Goal: Task Accomplishment & Management: Use online tool/utility

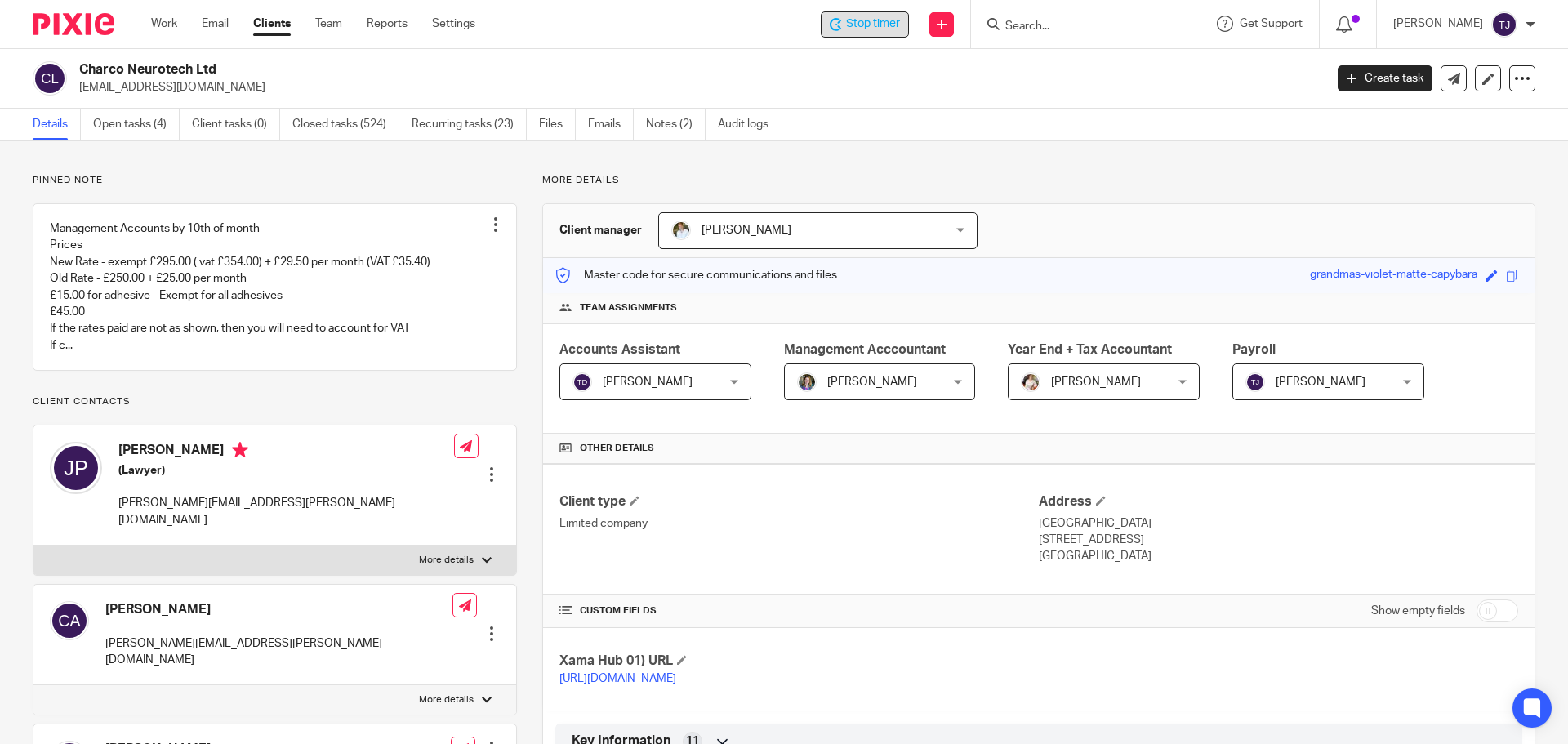
click at [900, 24] on span "Stop timer" at bounding box center [873, 23] width 54 height 17
click at [767, 615] on div "CUSTOM FIELDS Show empty fields" at bounding box center [1038, 611] width 959 height 33
click at [1053, 26] on input "Search" at bounding box center [1077, 27] width 147 height 14
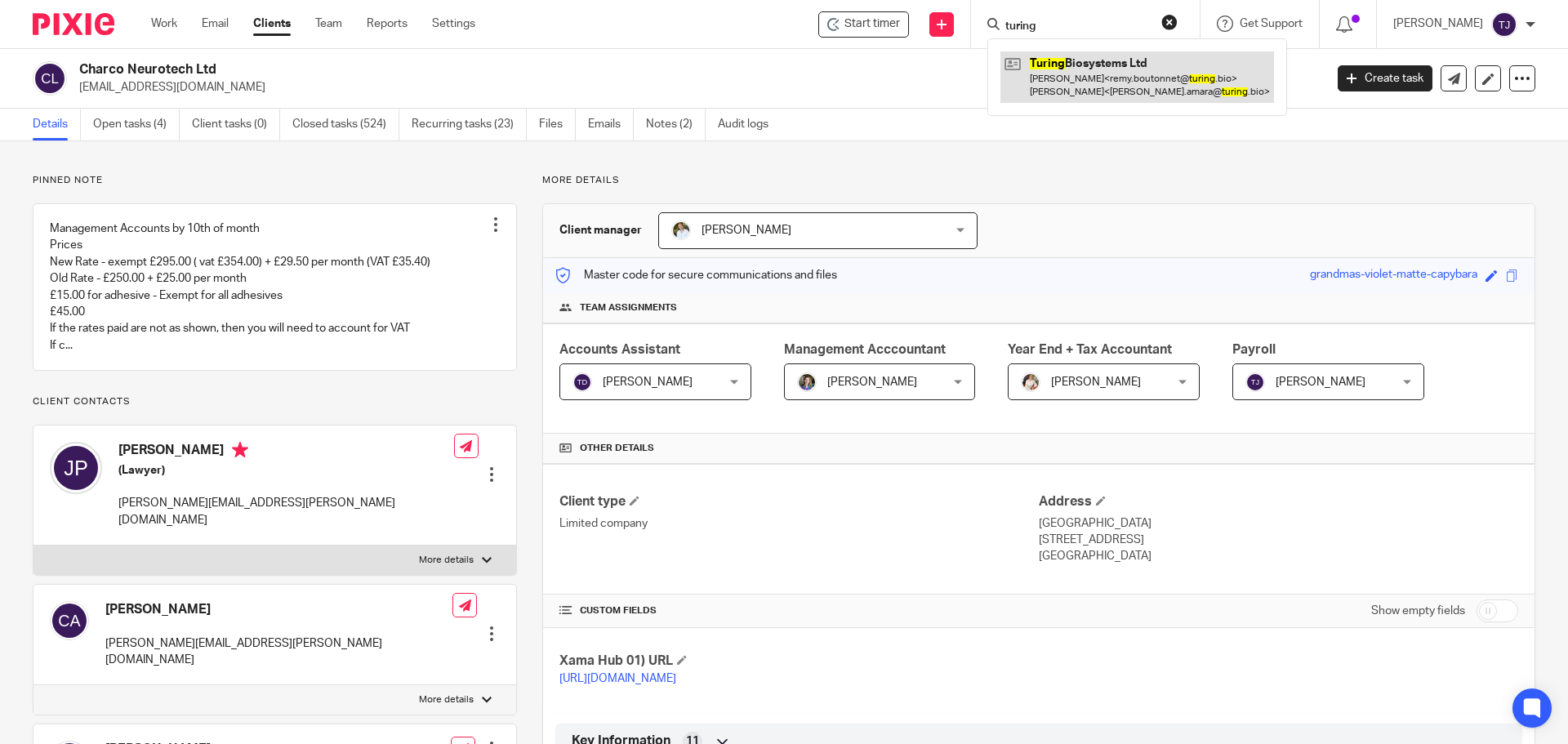
type input "turing"
click at [1072, 59] on link at bounding box center [1137, 77] width 274 height 51
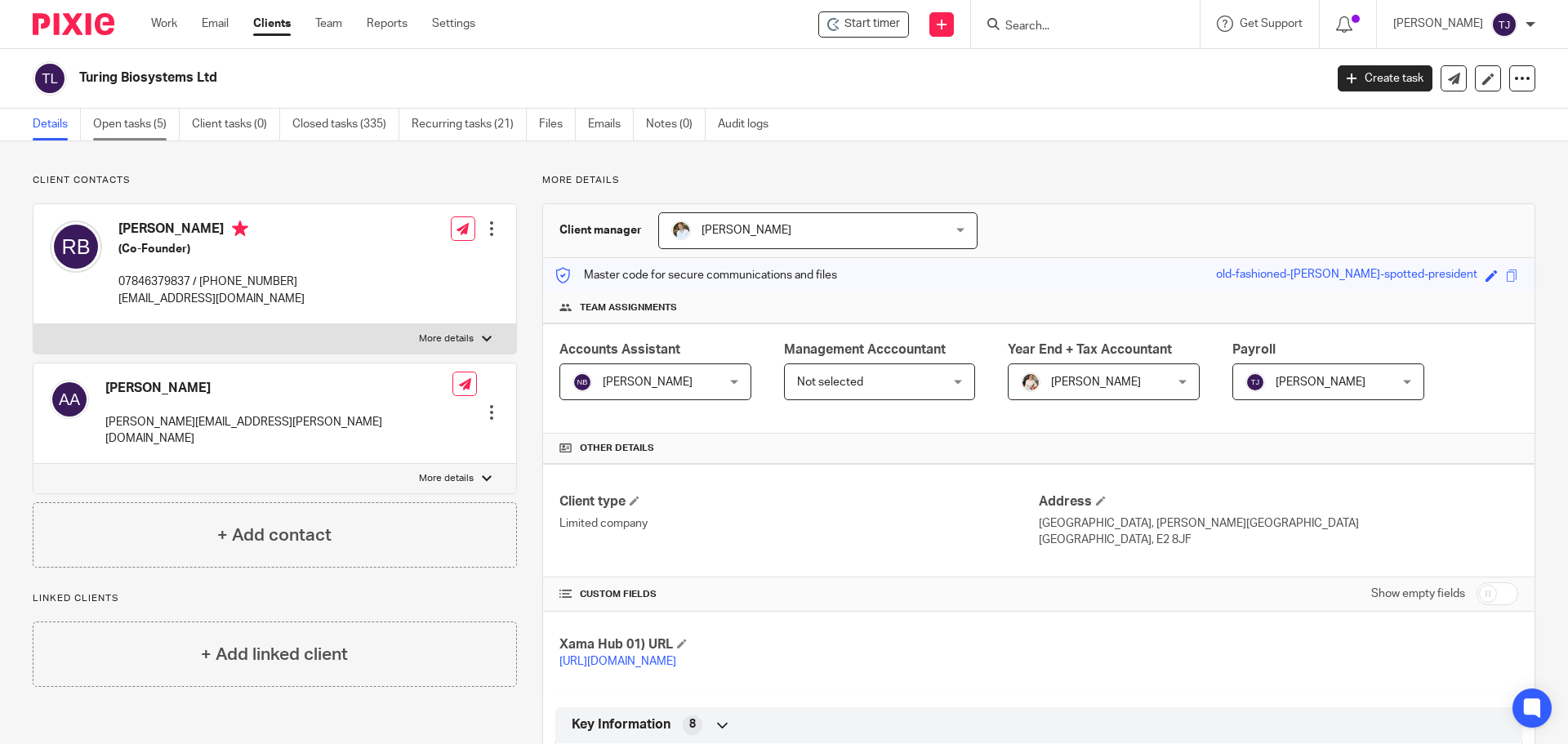
click at [134, 120] on link "Open tasks (5)" at bounding box center [136, 125] width 87 height 32
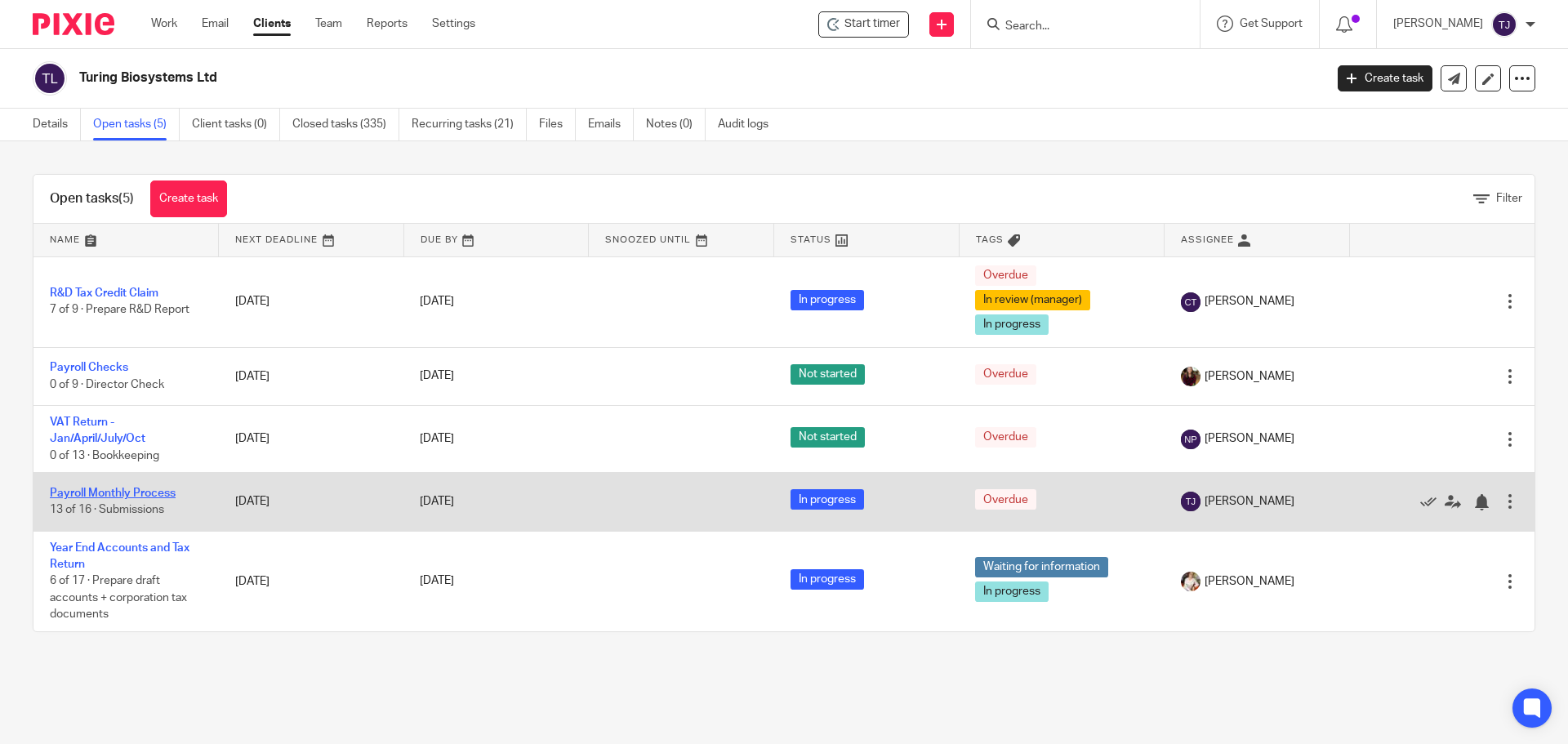
click at [144, 493] on link "Payroll Monthly Process" at bounding box center [112, 493] width 126 height 12
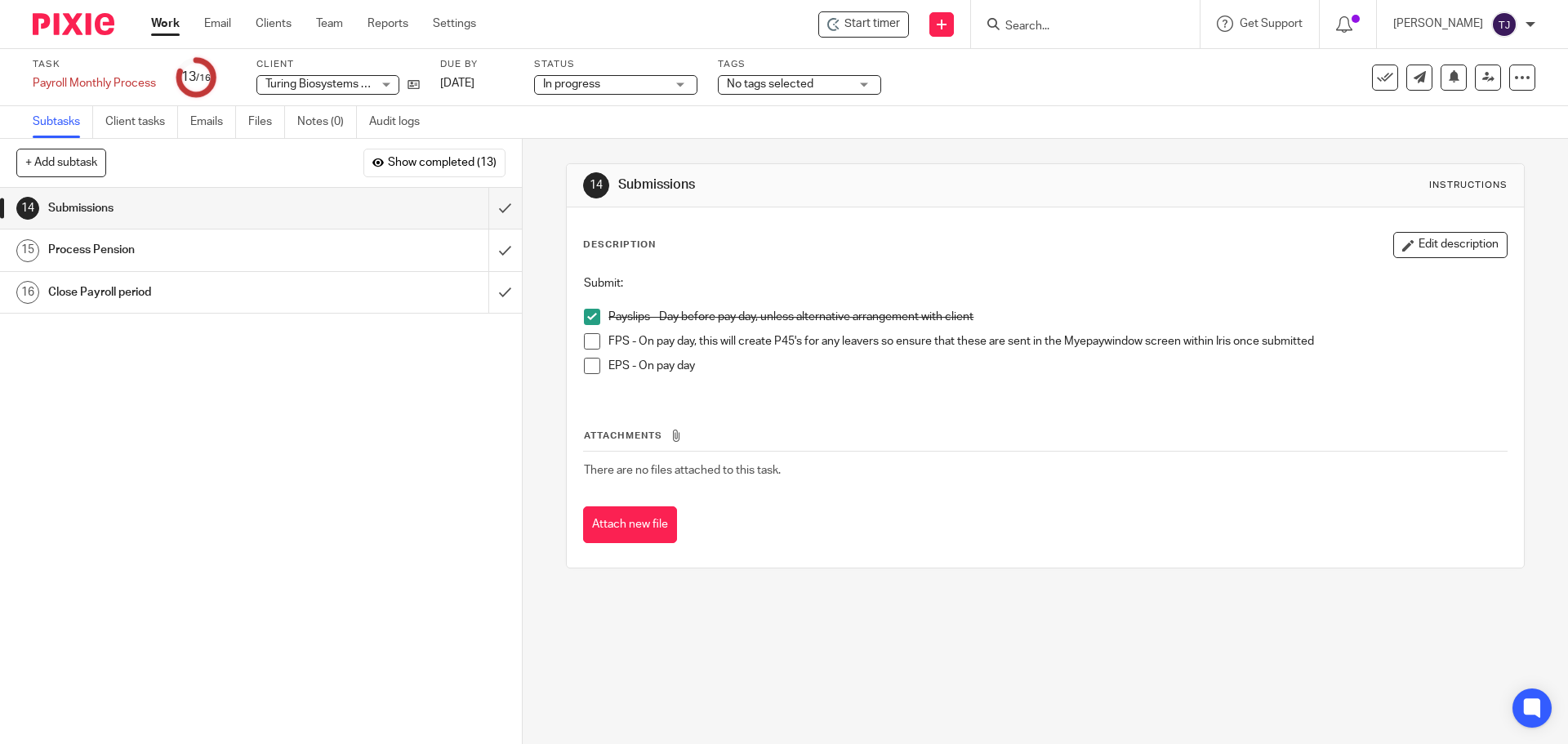
click at [589, 339] on span at bounding box center [592, 342] width 16 height 16
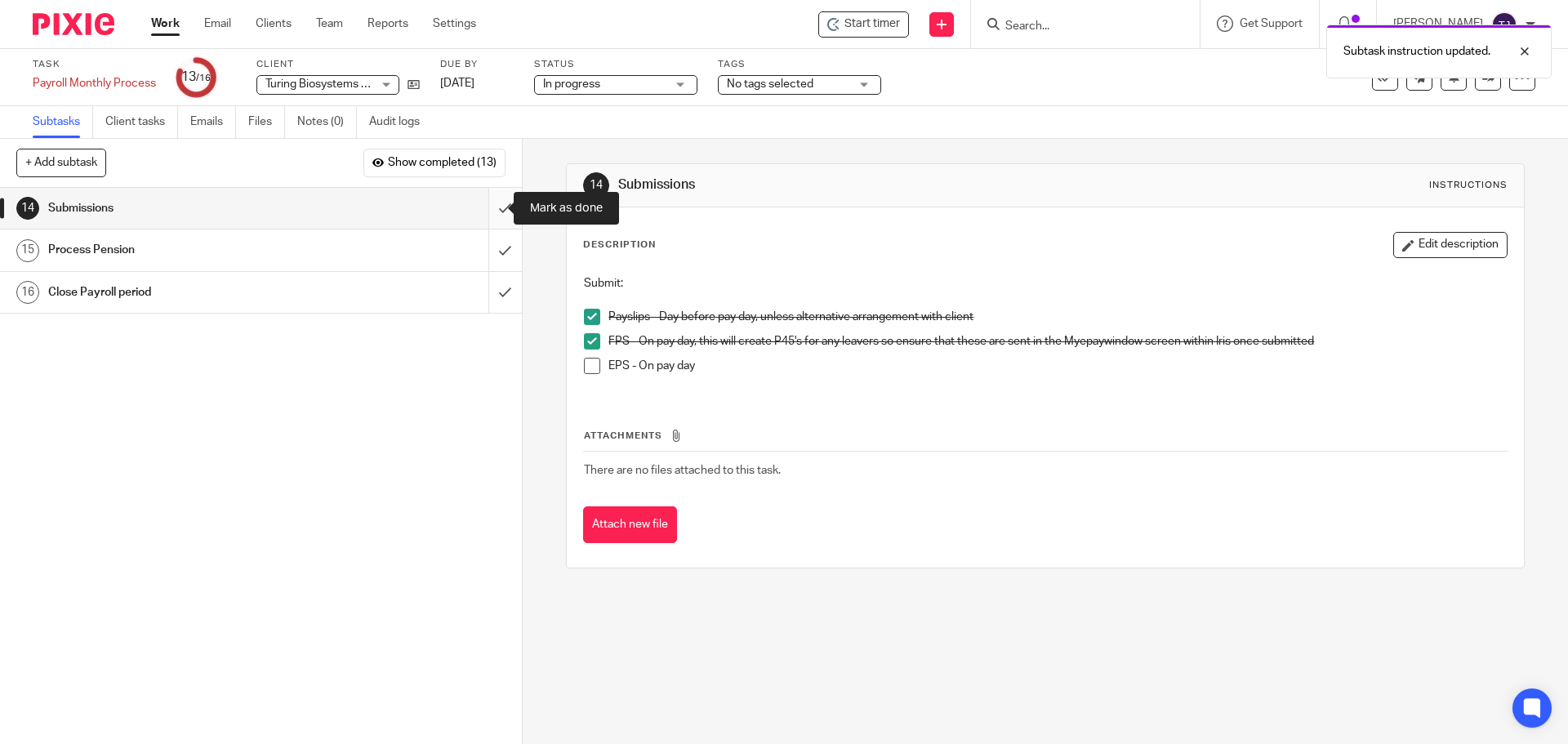
click at [490, 208] on input "submit" at bounding box center [260, 209] width 522 height 41
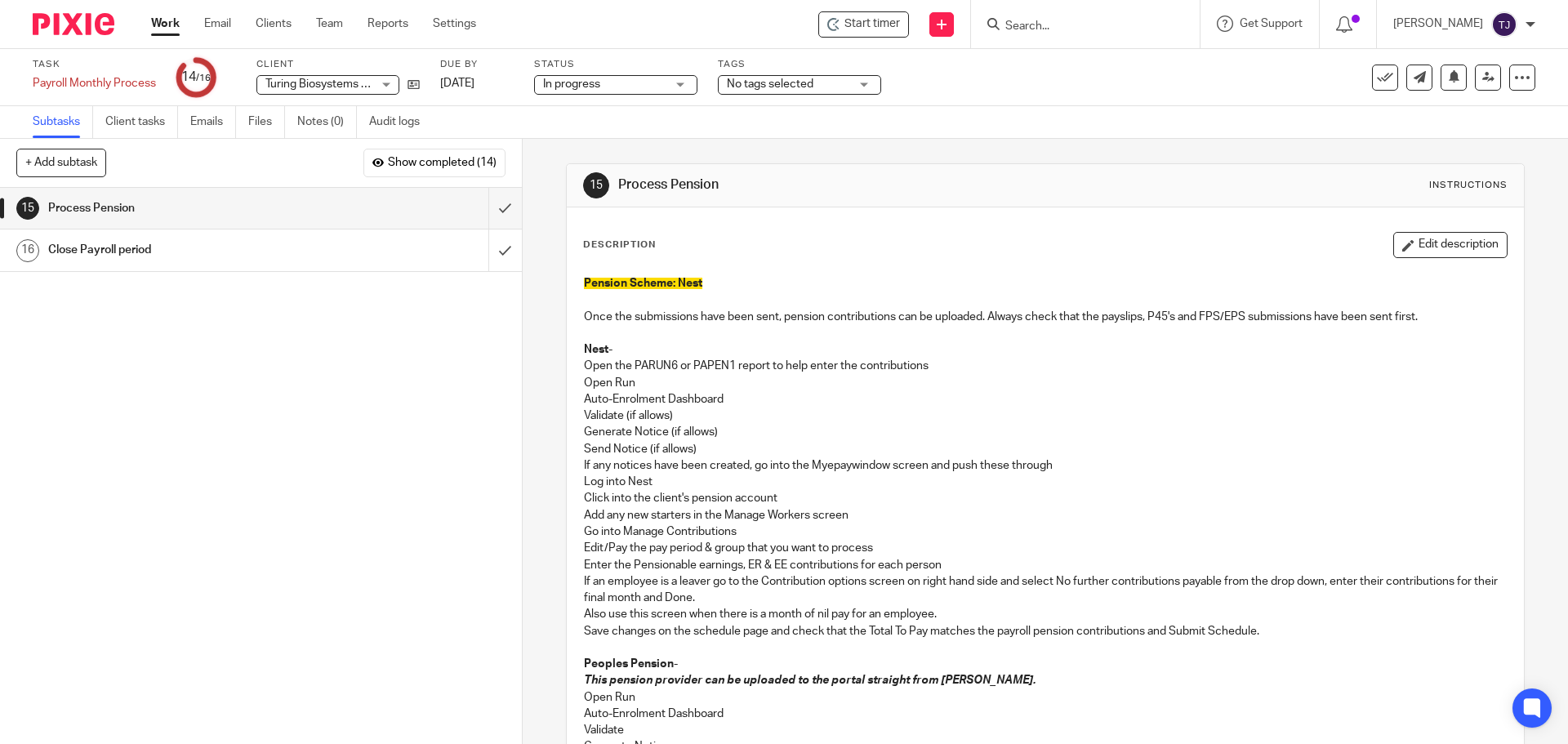
click at [1052, 20] on form at bounding box center [1090, 24] width 174 height 21
click at [1052, 20] on input "Search" at bounding box center [1077, 27] width 147 height 14
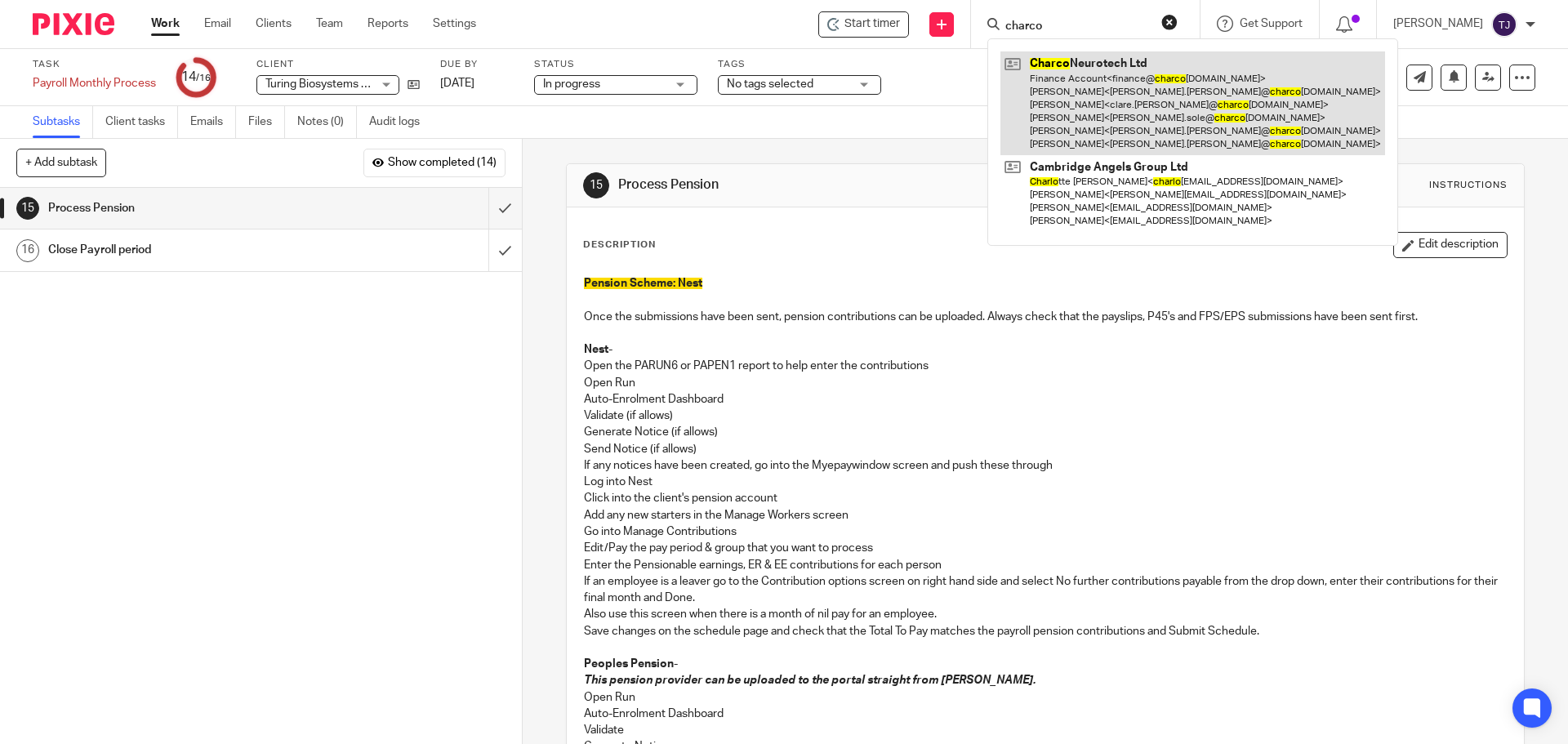
type input "charco"
click at [1066, 65] on link at bounding box center [1193, 103] width 384 height 103
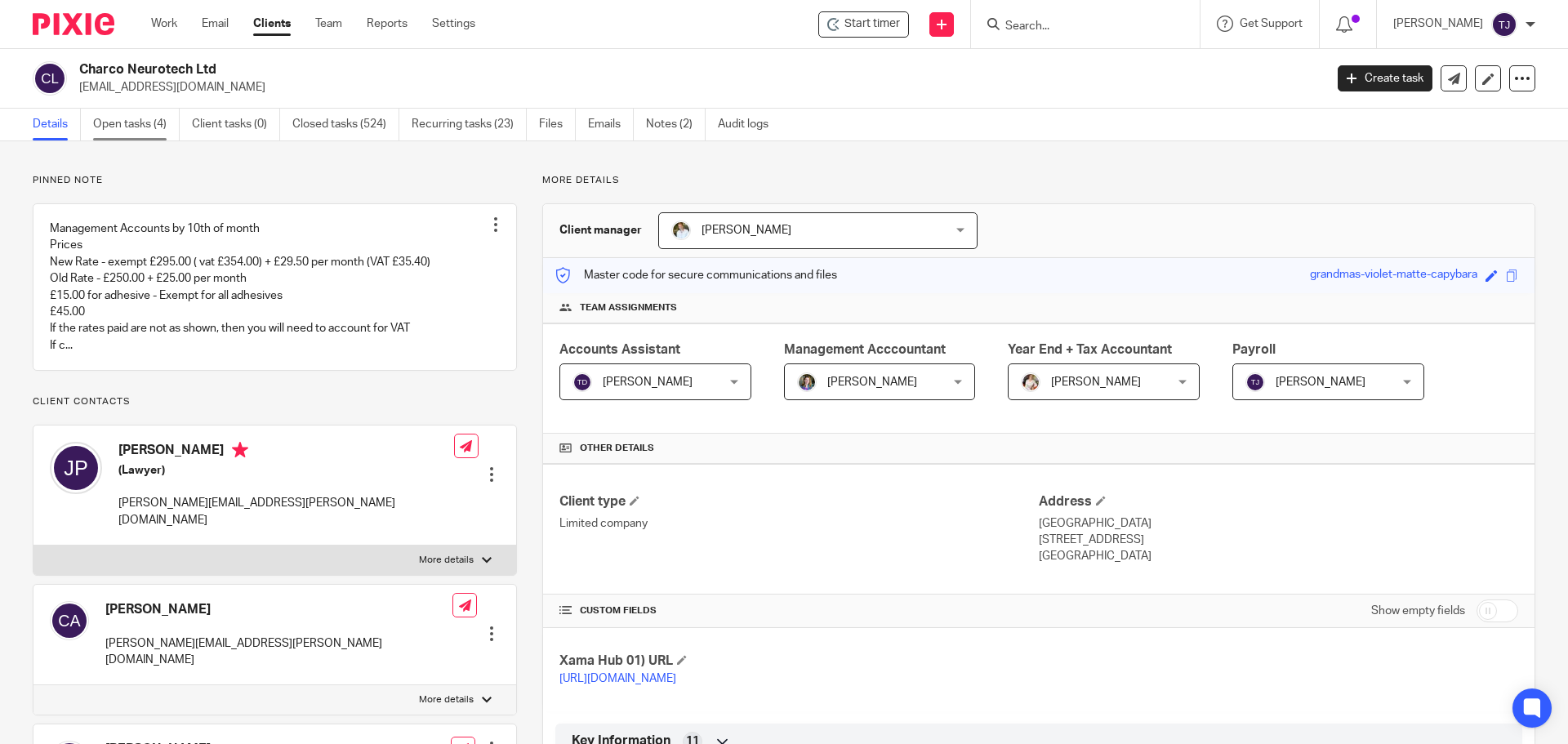
click at [132, 126] on link "Open tasks (4)" at bounding box center [136, 125] width 87 height 32
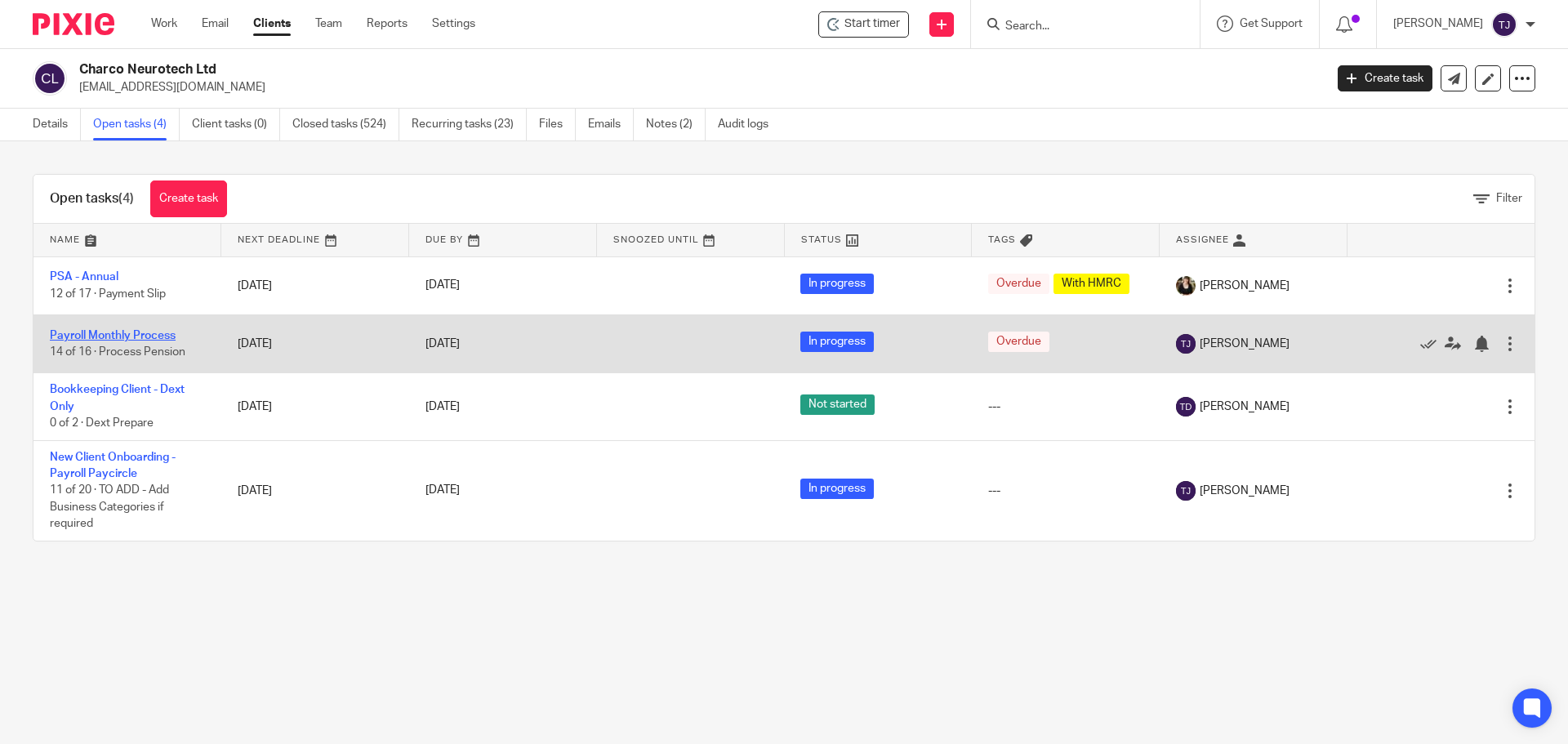
click at [147, 330] on link "Payroll Monthly Process" at bounding box center [112, 335] width 126 height 12
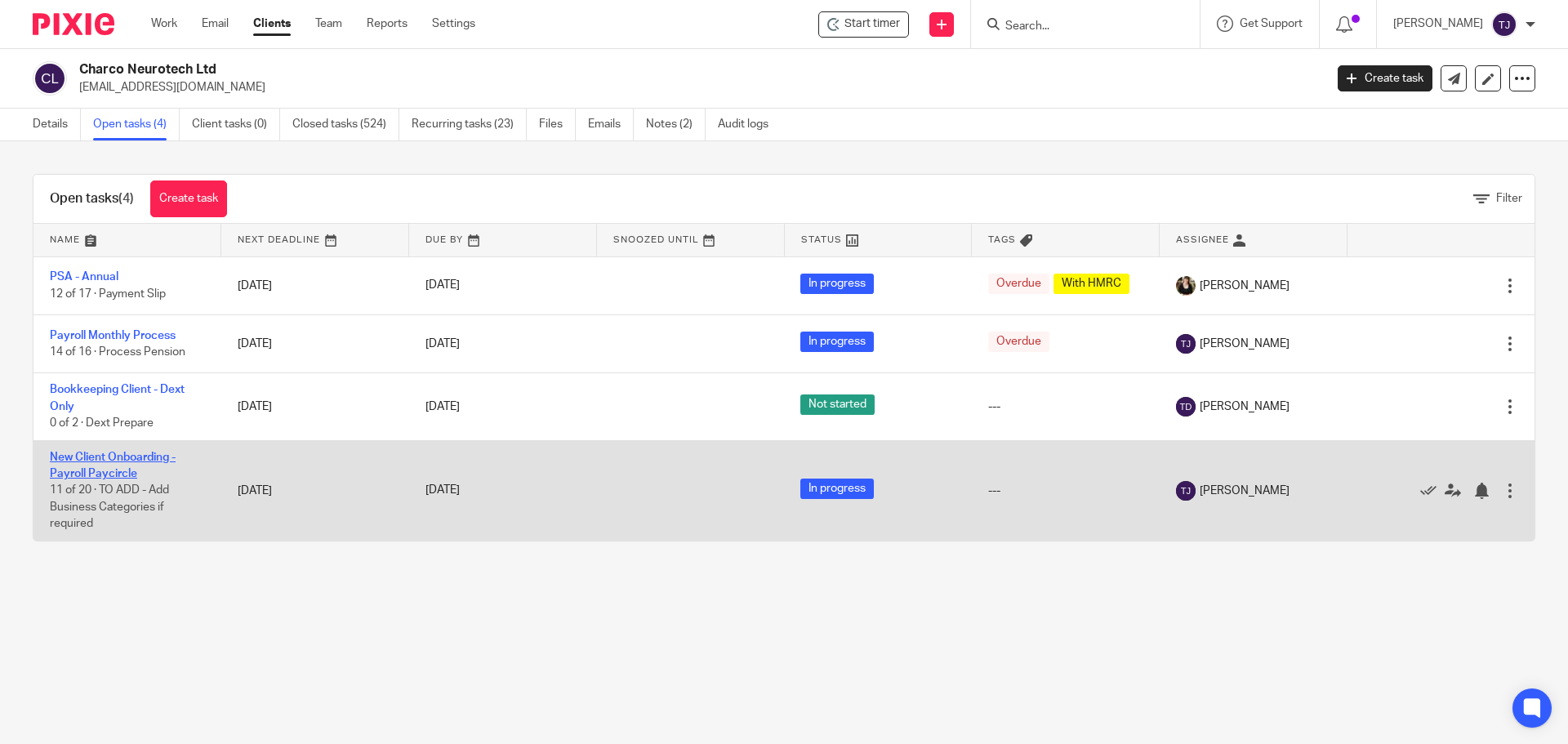
click at [153, 452] on link "New Client Onboarding - Payroll Paycircle" at bounding box center [112, 465] width 126 height 28
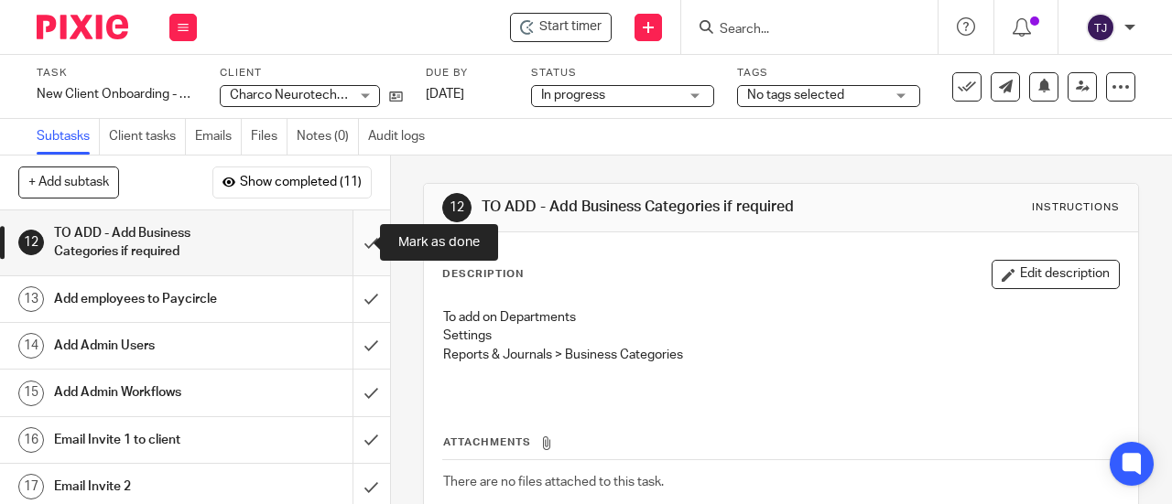
click at [351, 244] on input "submit" at bounding box center [195, 243] width 390 height 65
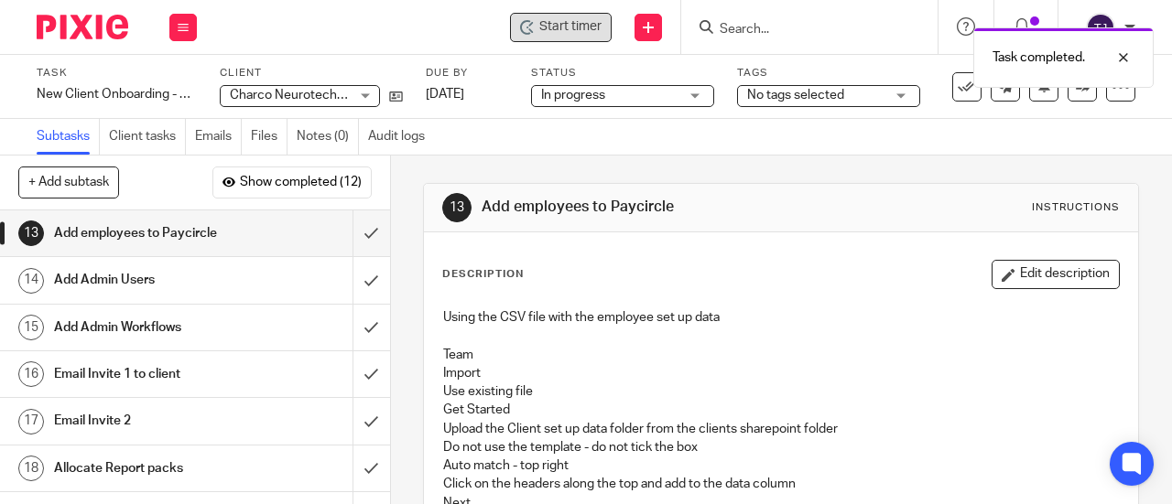
click at [567, 21] on span "Start timer" at bounding box center [570, 26] width 62 height 19
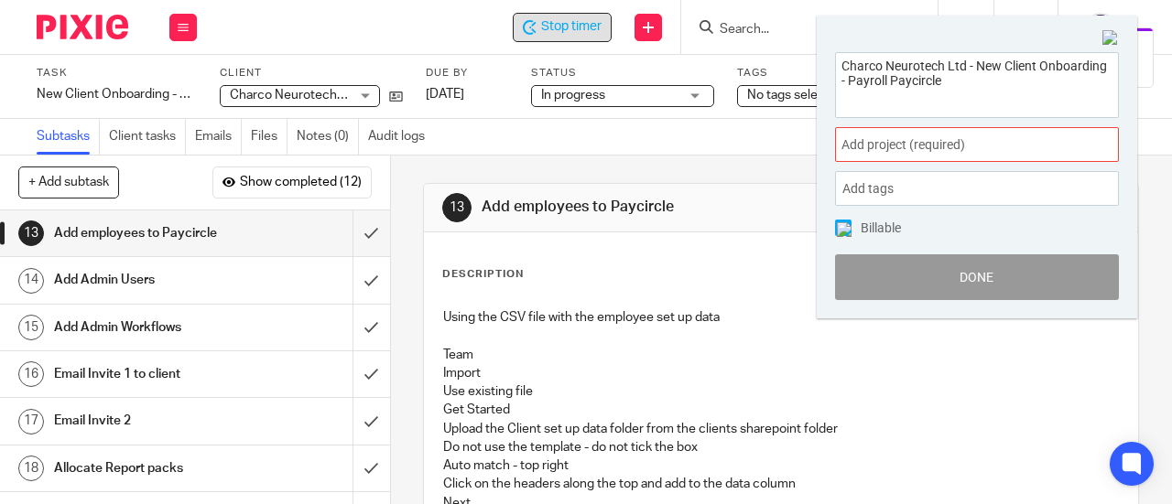
click at [881, 155] on div "Add project (required) :" at bounding box center [977, 144] width 284 height 35
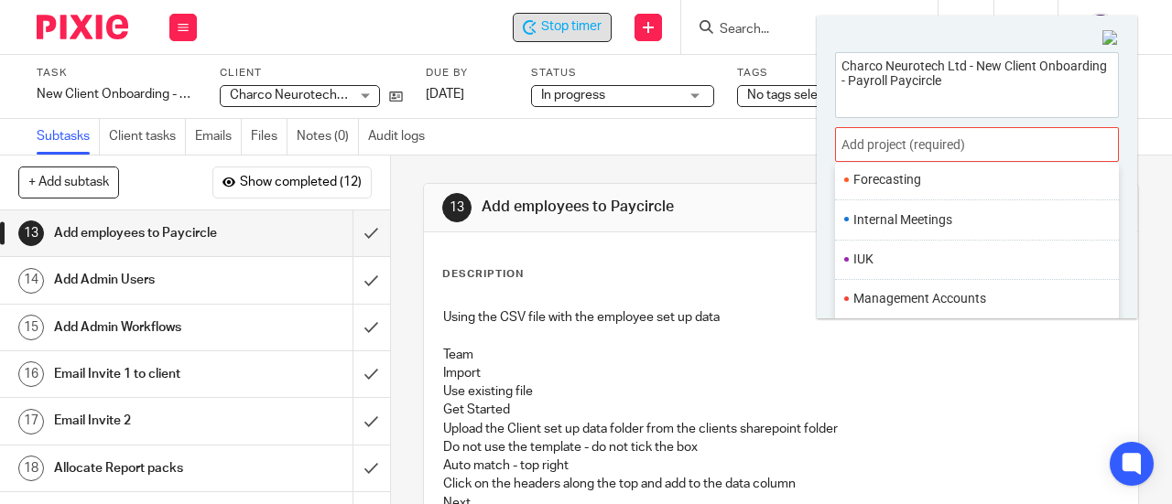
scroll to position [672, 0]
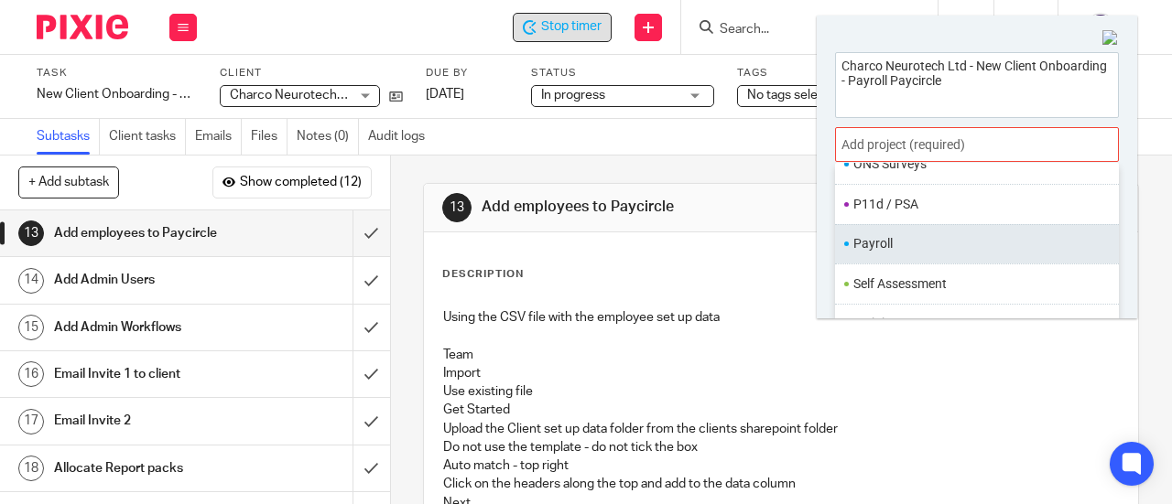
click at [892, 234] on li "Payroll" at bounding box center [972, 243] width 239 height 19
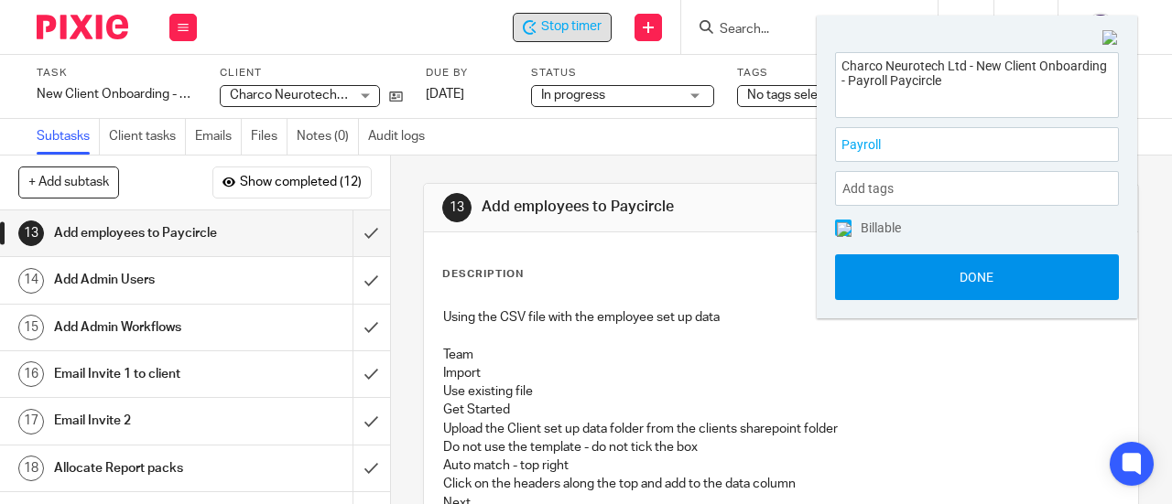
click at [908, 264] on button "Done" at bounding box center [977, 278] width 284 height 46
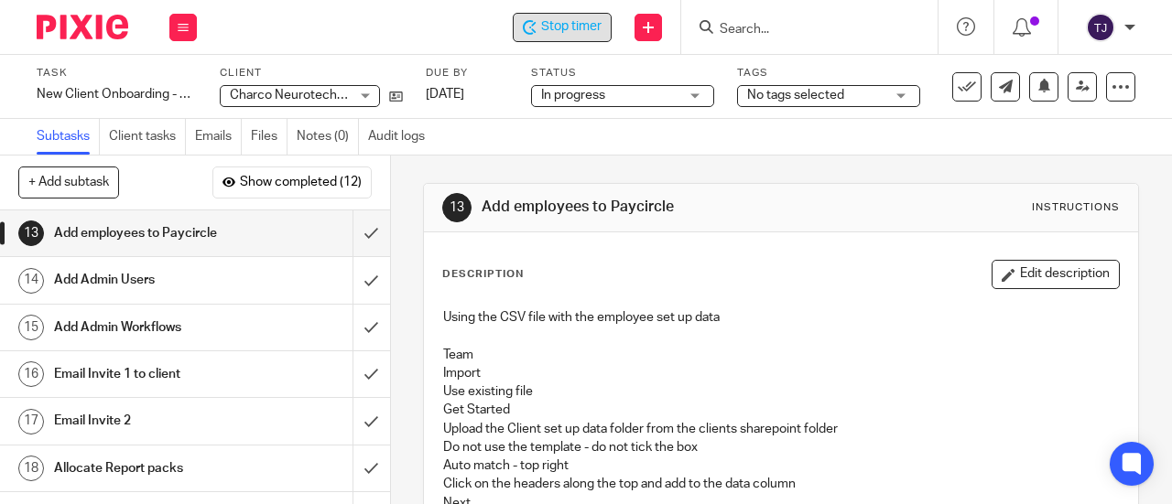
click at [580, 20] on span "Stop timer" at bounding box center [571, 26] width 60 height 19
click at [566, 32] on span "Start timer" at bounding box center [570, 26] width 62 height 19
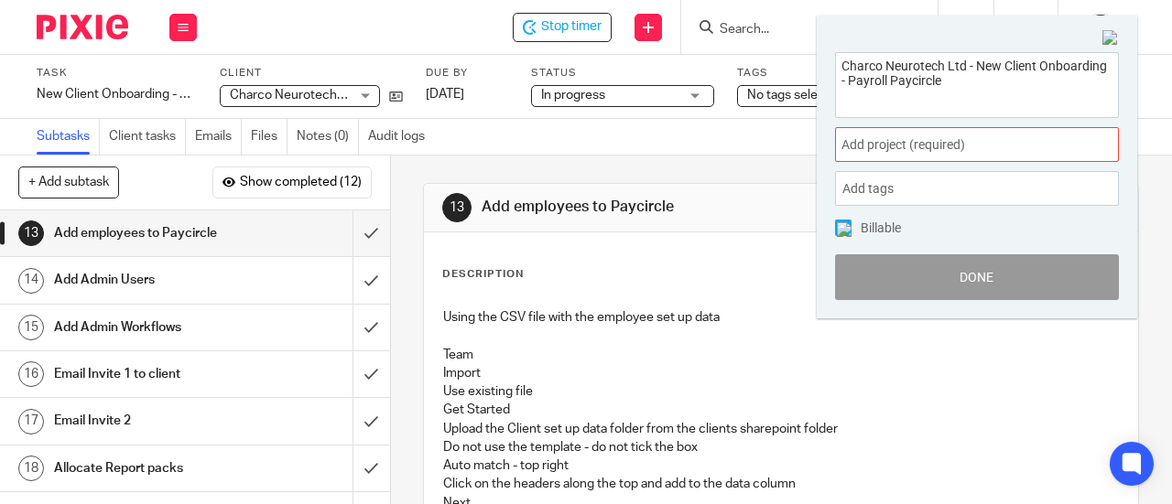
click at [970, 149] on span "Add project (required) :" at bounding box center [956, 145] width 231 height 19
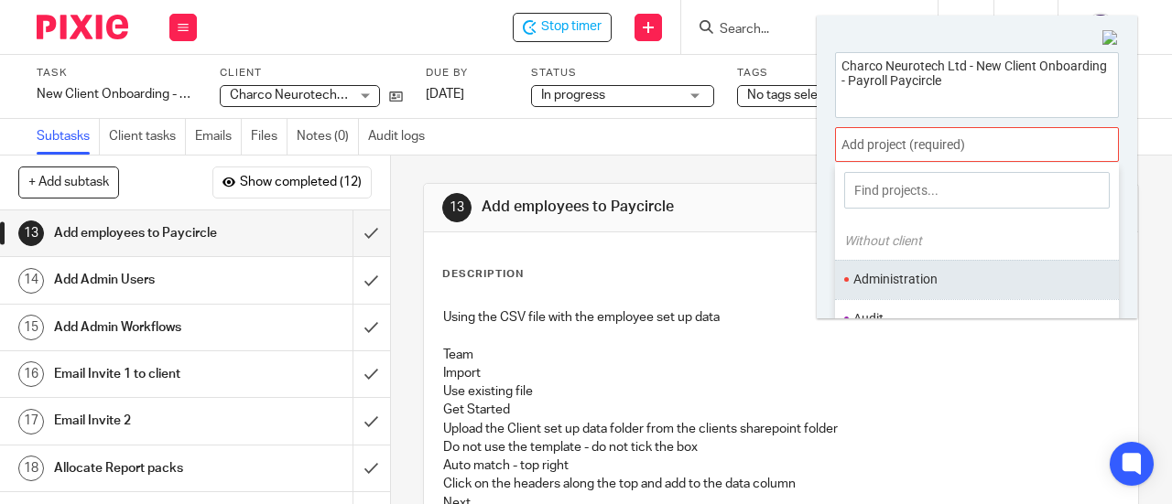
click at [949, 281] on li "Administration" at bounding box center [972, 279] width 239 height 19
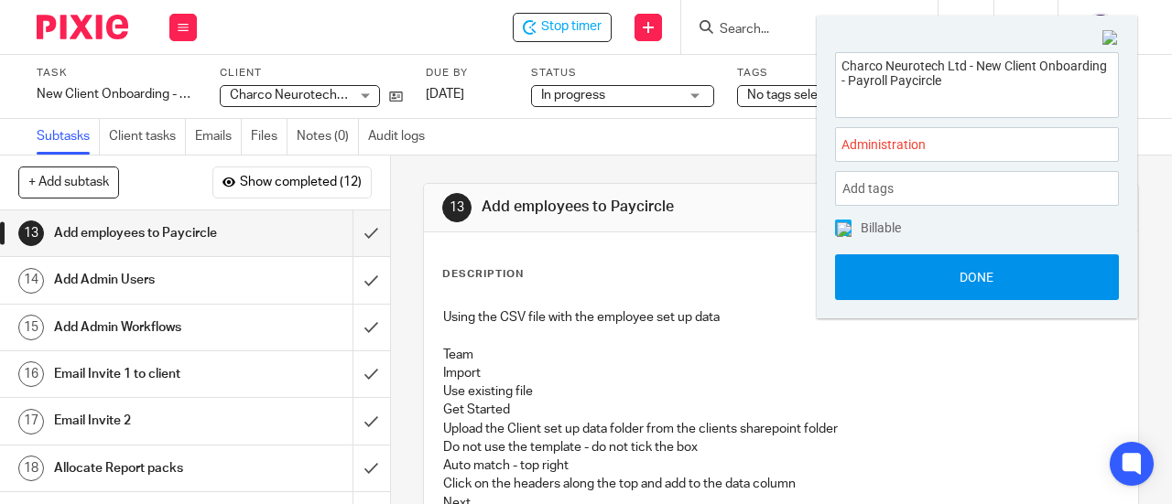
click at [958, 263] on button "Done" at bounding box center [977, 278] width 284 height 46
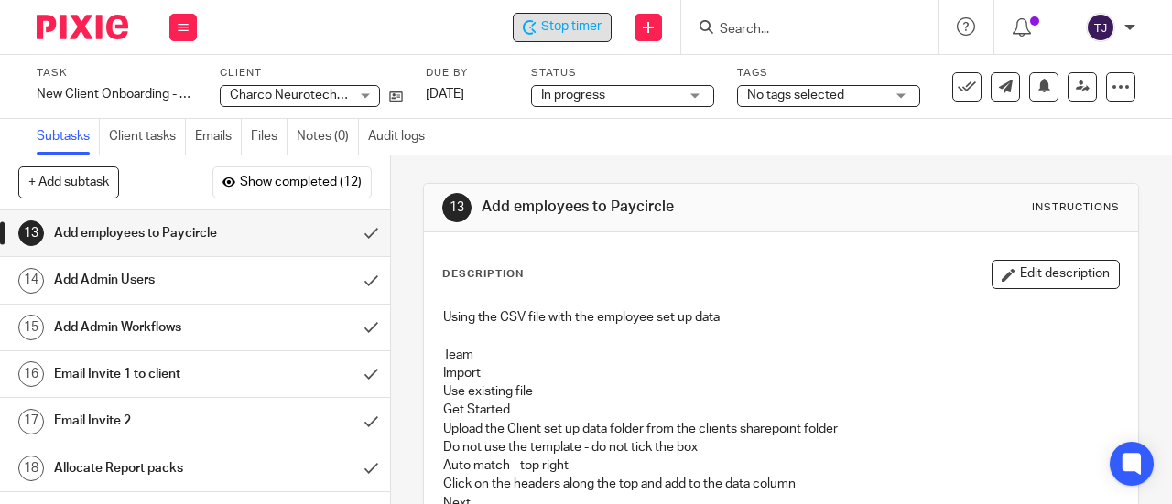
click at [558, 33] on span "Stop timer" at bounding box center [571, 26] width 60 height 19
